Goal: Information Seeking & Learning: Learn about a topic

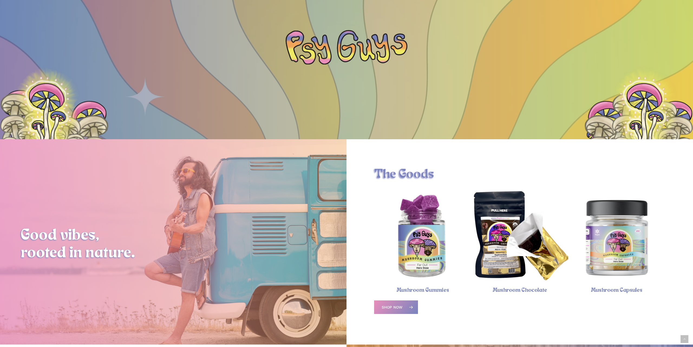
scroll to position [166, 0]
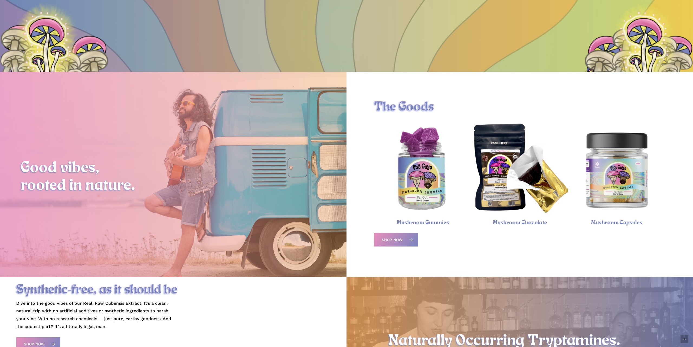
click at [628, 174] on img "Magic Mushroom Capsules" at bounding box center [616, 169] width 97 height 97
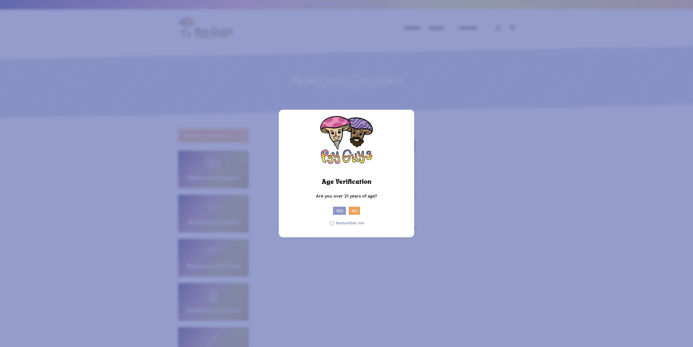
click at [339, 210] on button "Yes" at bounding box center [339, 210] width 13 height 8
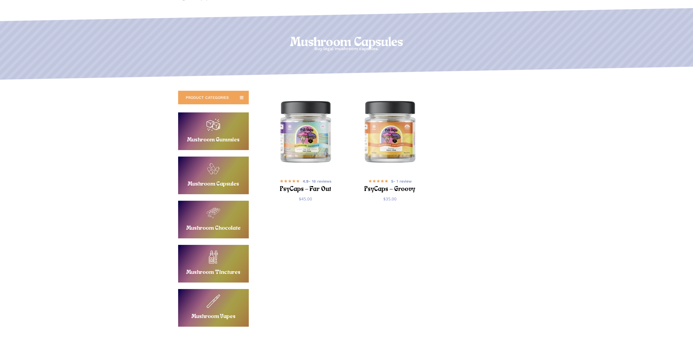
scroll to position [55, 0]
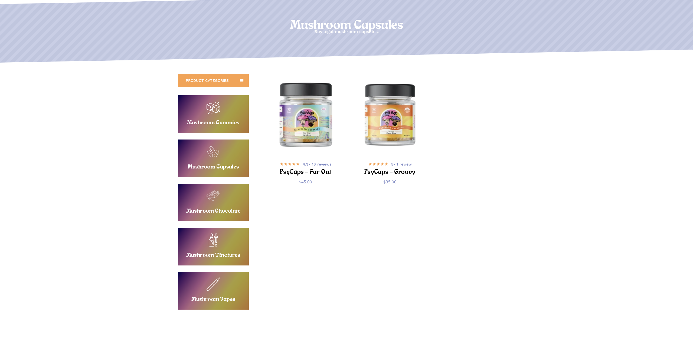
click at [316, 136] on img "PsyCaps - Far Out" at bounding box center [305, 114] width 82 height 82
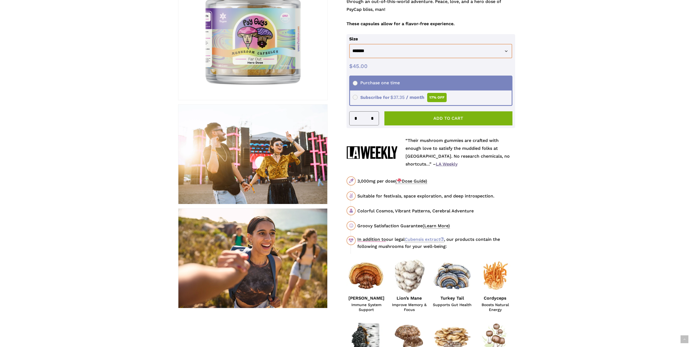
scroll to position [166, 0]
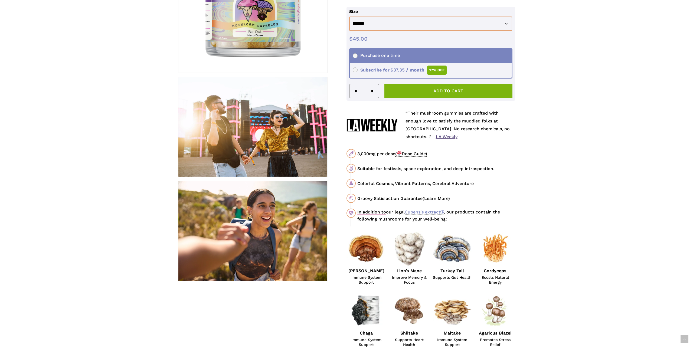
click at [420, 152] on span "( Dose Guide)" at bounding box center [411, 153] width 32 height 5
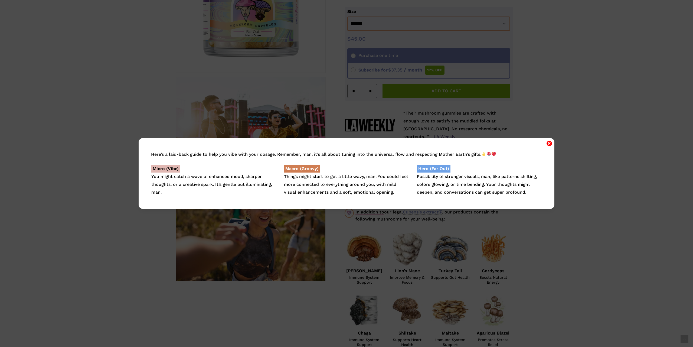
click at [548, 145] on icon "Close" at bounding box center [548, 143] width 5 height 6
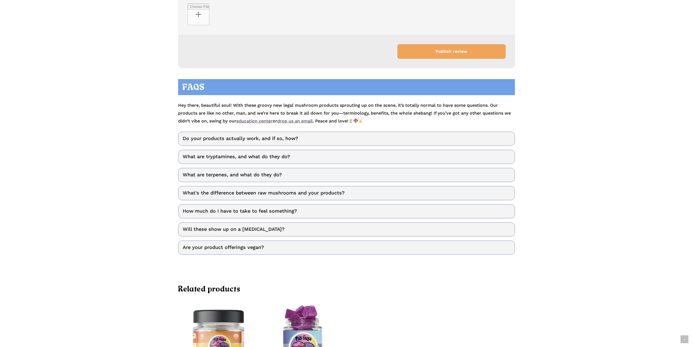
scroll to position [1877, 0]
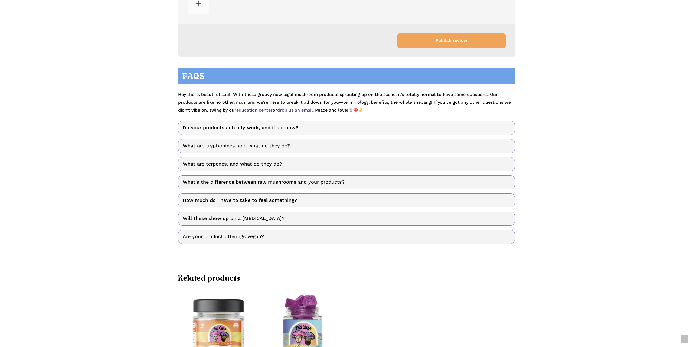
click at [373, 135] on link "Do your products actually work, and if so, how?" at bounding box center [346, 128] width 337 height 14
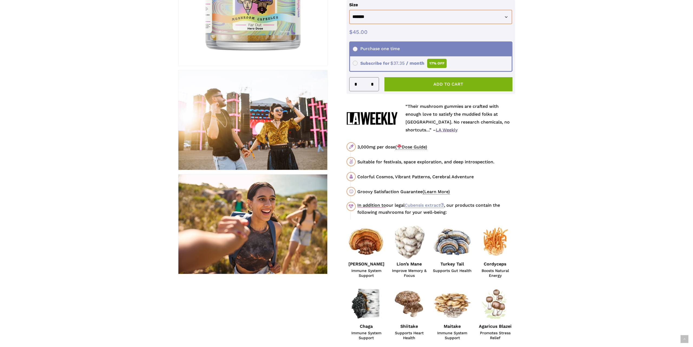
scroll to position [138, 0]
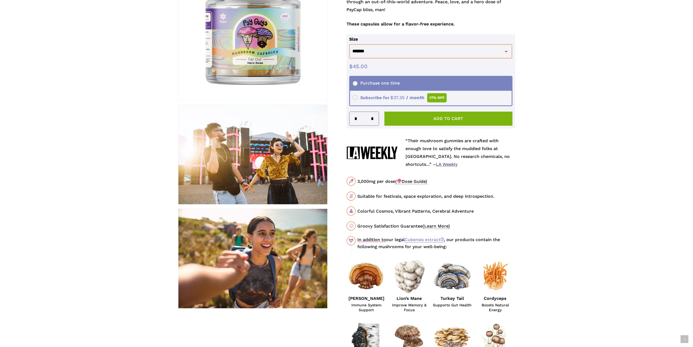
click at [421, 178] on div "3,000mg per dose ( Dose Guide)" at bounding box center [435, 181] width 157 height 7
click at [420, 180] on span "( Dose Guide)" at bounding box center [411, 181] width 32 height 5
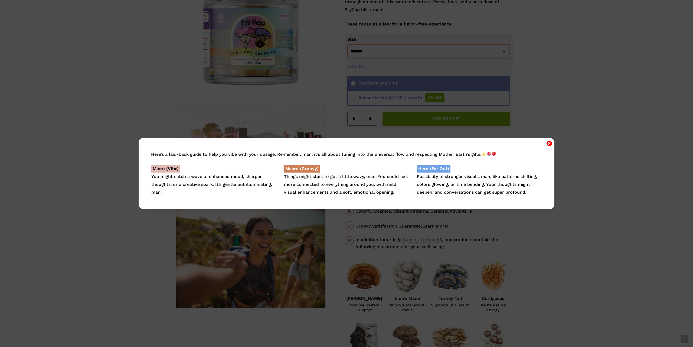
click at [551, 144] on icon "Close" at bounding box center [548, 143] width 5 height 6
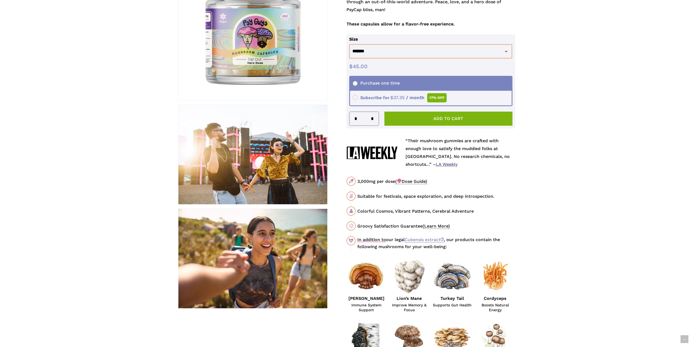
click at [435, 225] on span "(Learn More)" at bounding box center [435, 225] width 27 height 5
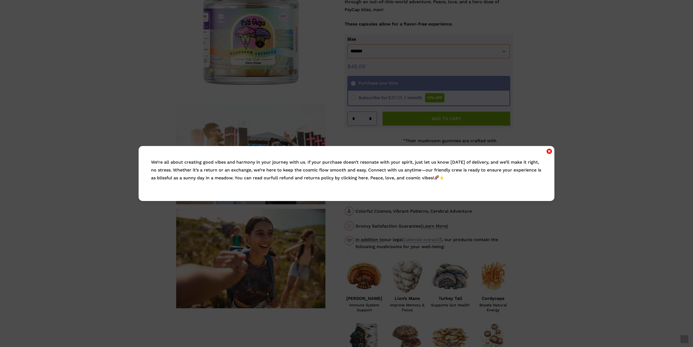
click at [320, 176] on link "full refund and returns policy by clicking here" at bounding box center [319, 177] width 97 height 5
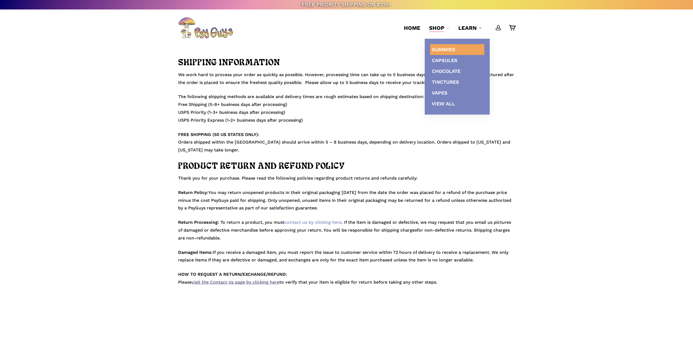
click at [448, 50] on span "Gummies" at bounding box center [444, 50] width 24 height 6
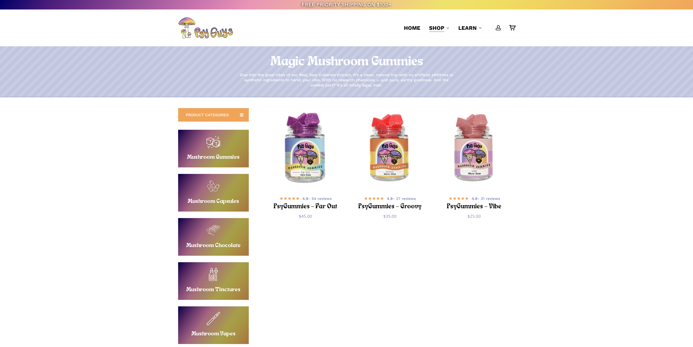
click at [297, 135] on img "PsyGummies - Far Out" at bounding box center [305, 148] width 82 height 82
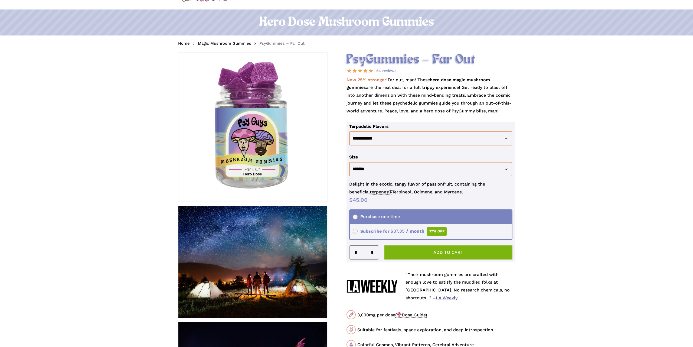
scroll to position [55, 0]
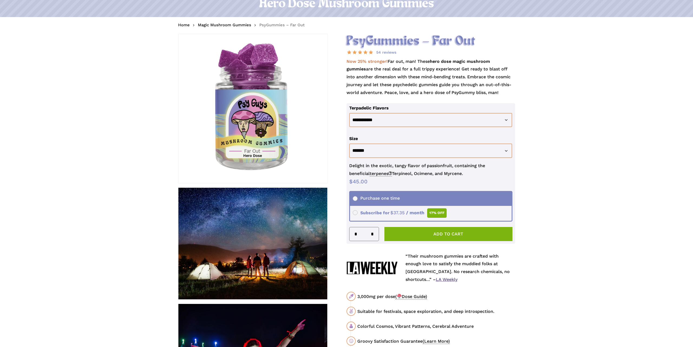
click at [419, 296] on span "( Dose Guide)" at bounding box center [411, 296] width 32 height 5
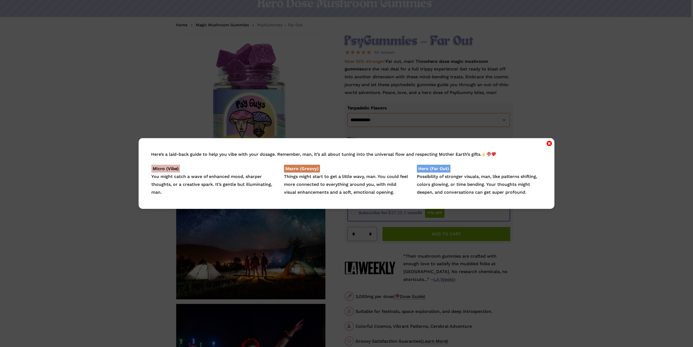
click at [550, 142] on icon "Close" at bounding box center [548, 143] width 5 height 6
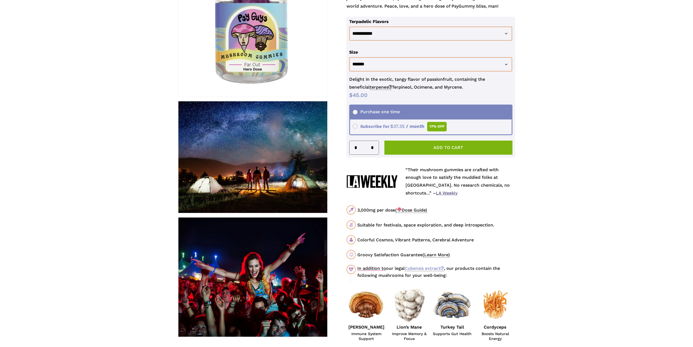
scroll to position [166, 0]
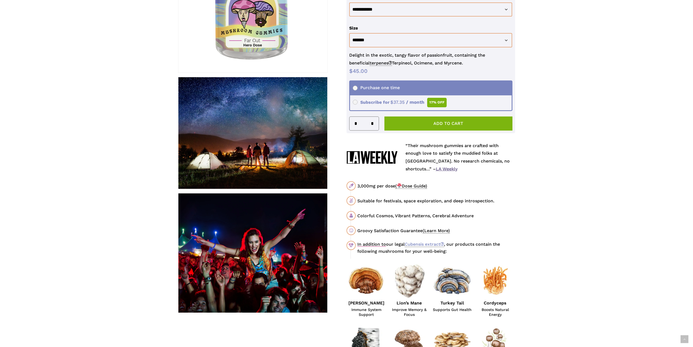
click at [430, 231] on span "(Learn More)" at bounding box center [435, 230] width 27 height 5
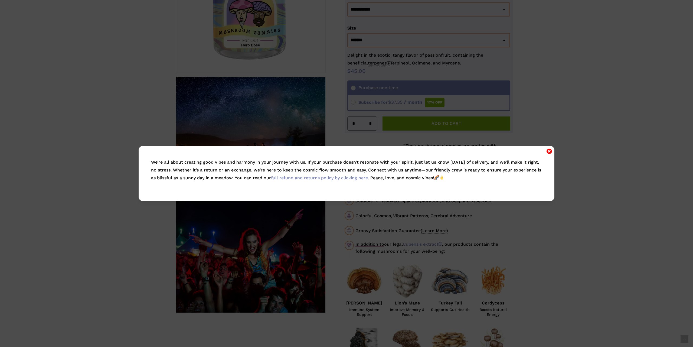
click at [548, 148] on icon "Close" at bounding box center [548, 151] width 5 height 6
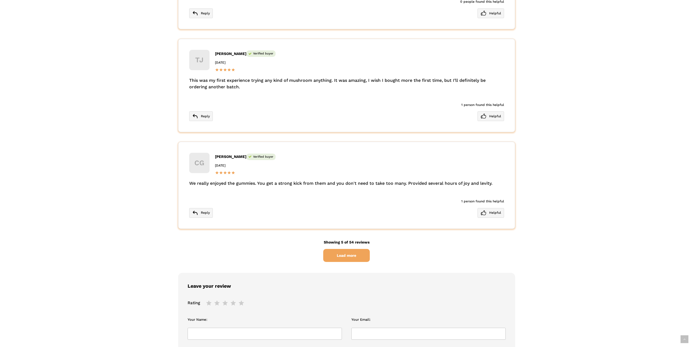
scroll to position [1463, 0]
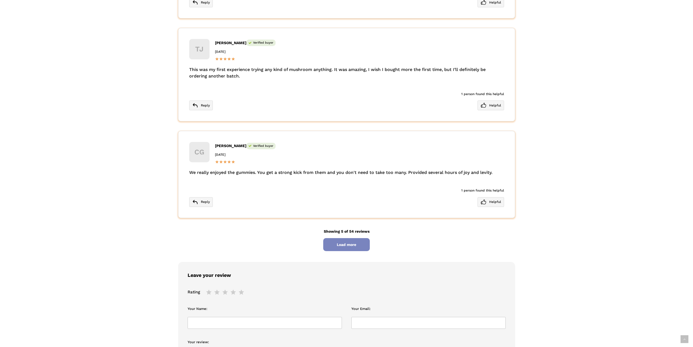
click at [337, 238] on span "Load more" at bounding box center [346, 244] width 47 height 13
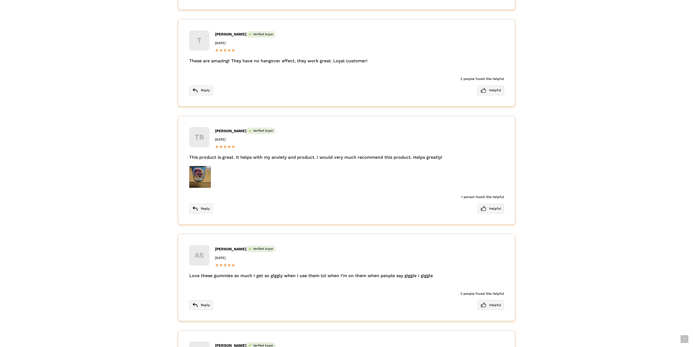
scroll to position [1766, 0]
